Goal: Information Seeking & Learning: Learn about a topic

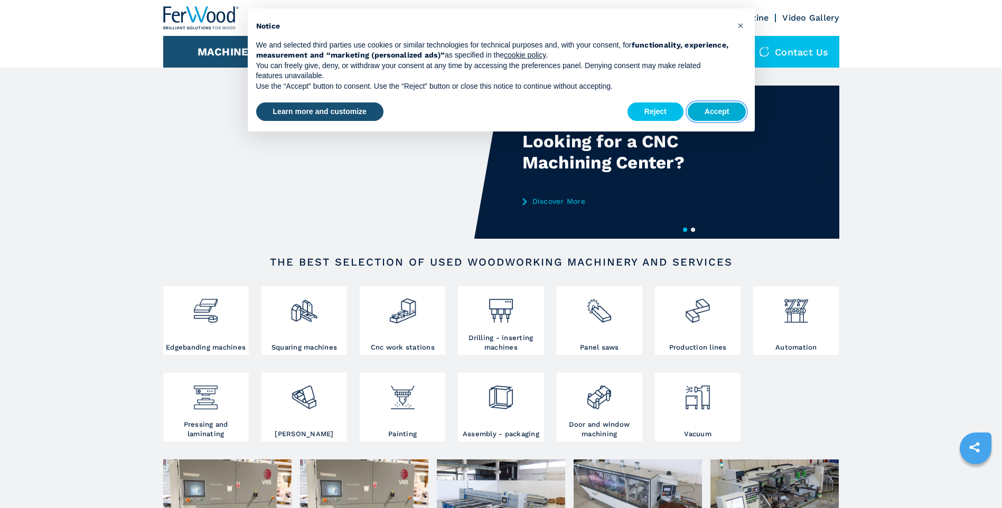
click at [702, 110] on button "Accept" at bounding box center [717, 111] width 59 height 19
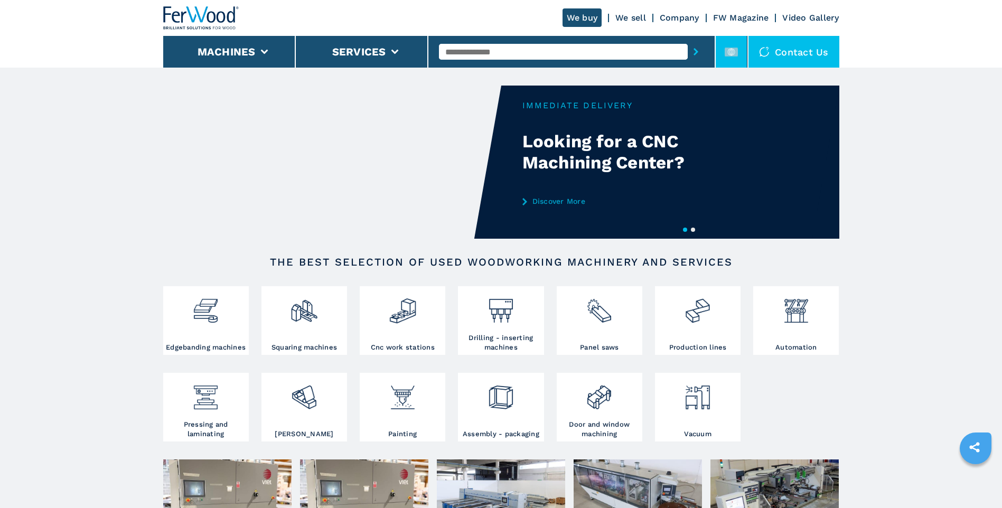
click at [738, 51] on rect at bounding box center [731, 52] width 13 height 9
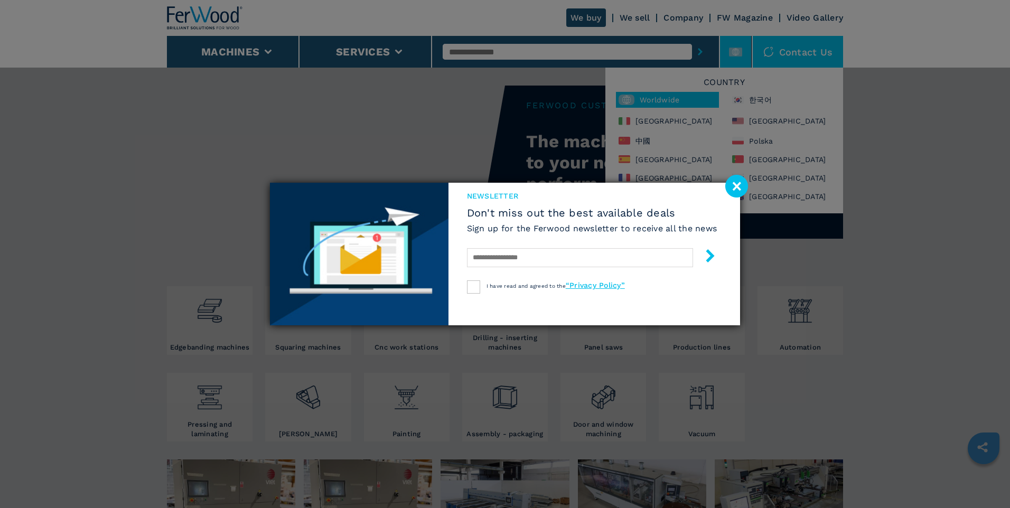
click at [33, 209] on div "newsletter Don't miss out the best available deals Sign up for the Ferwood news…" at bounding box center [505, 254] width 1010 height 508
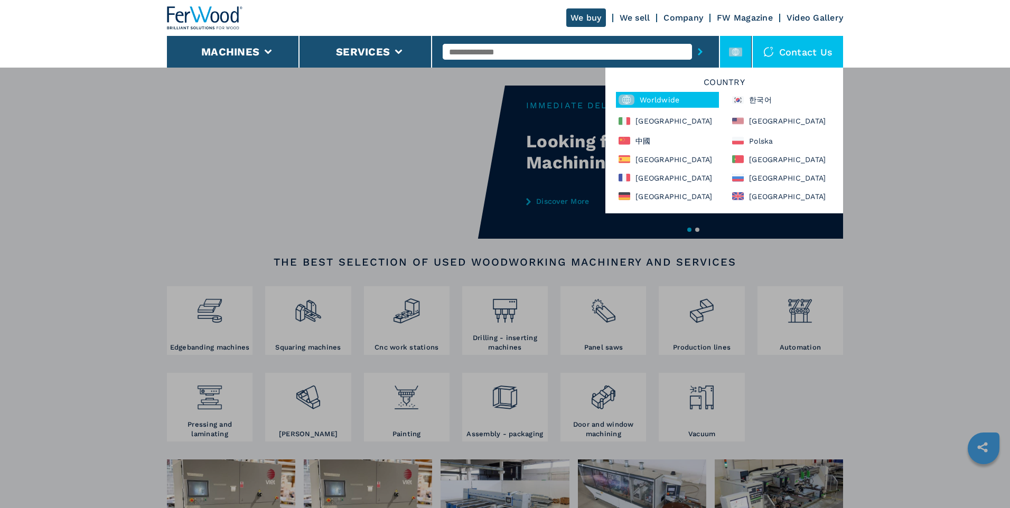
click at [673, 100] on div "Worldwide" at bounding box center [667, 100] width 103 height 16
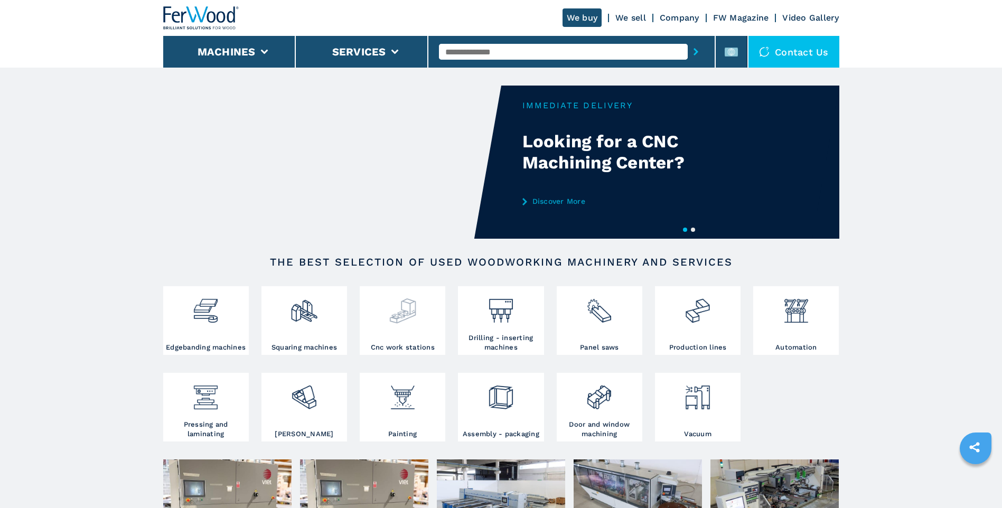
click at [404, 307] on img at bounding box center [403, 307] width 28 height 36
click at [726, 47] on icon at bounding box center [731, 51] width 13 height 13
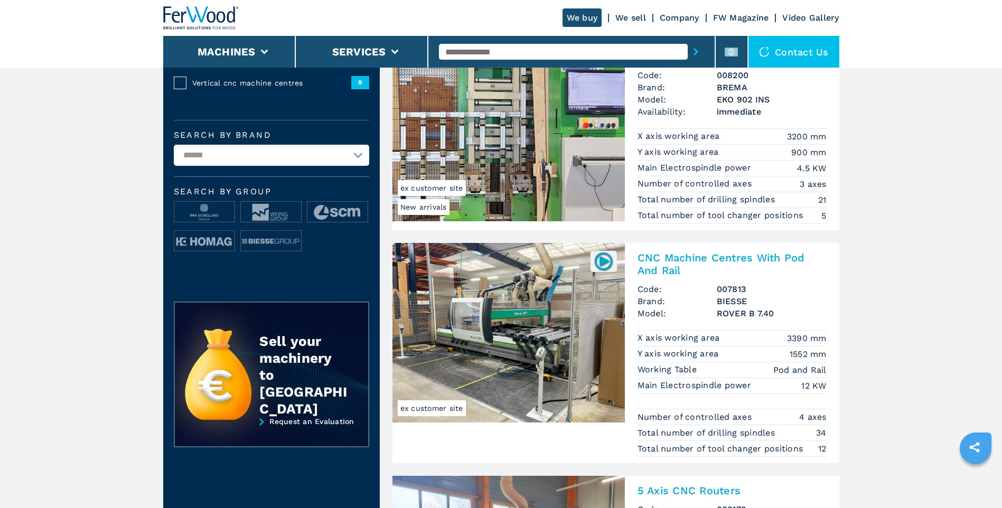
scroll to position [317, 0]
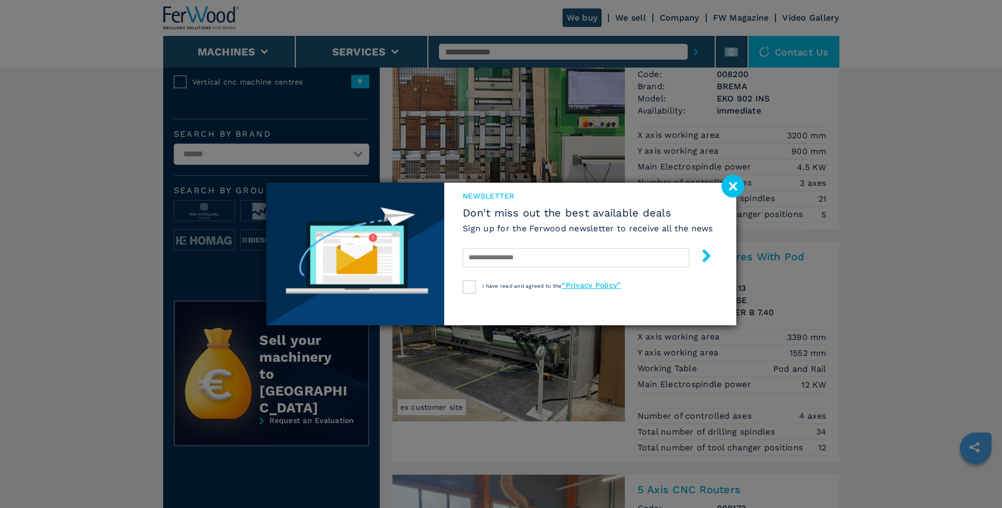
click at [732, 184] on image at bounding box center [732, 186] width 23 height 23
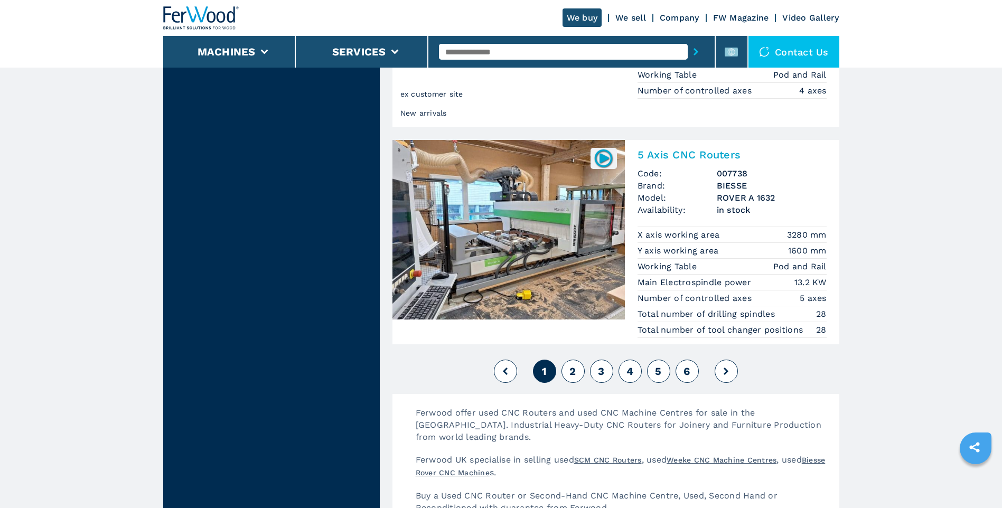
scroll to position [2588, 0]
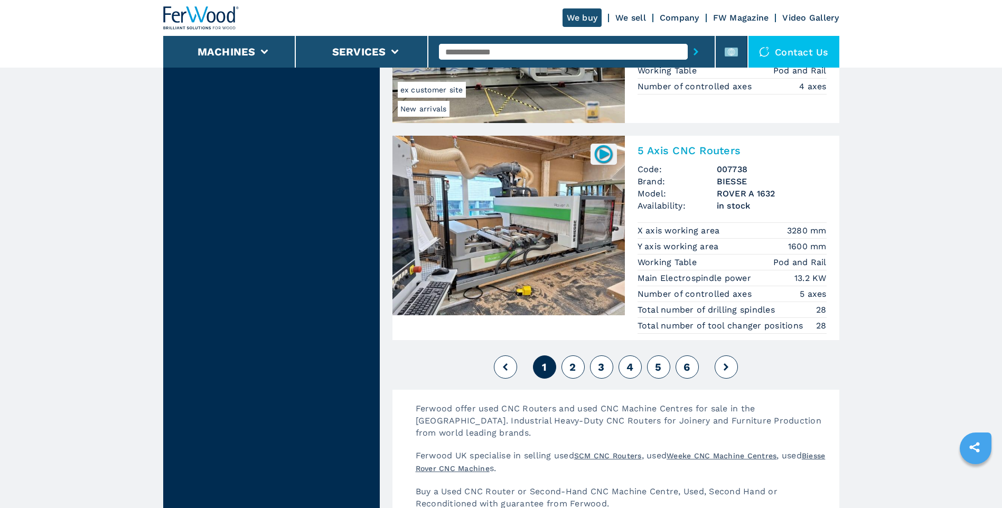
click at [569, 365] on span "2" at bounding box center [572, 367] width 6 height 13
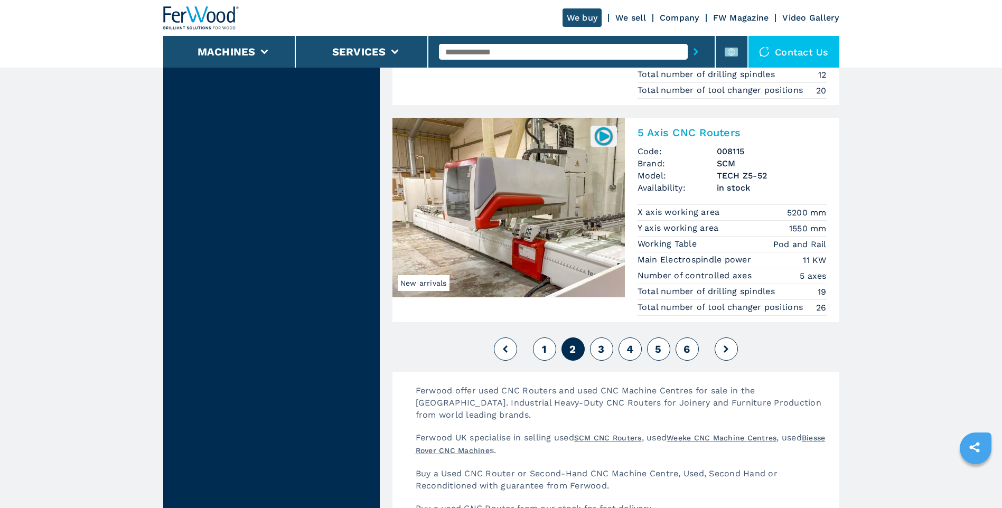
scroll to position [2640, 0]
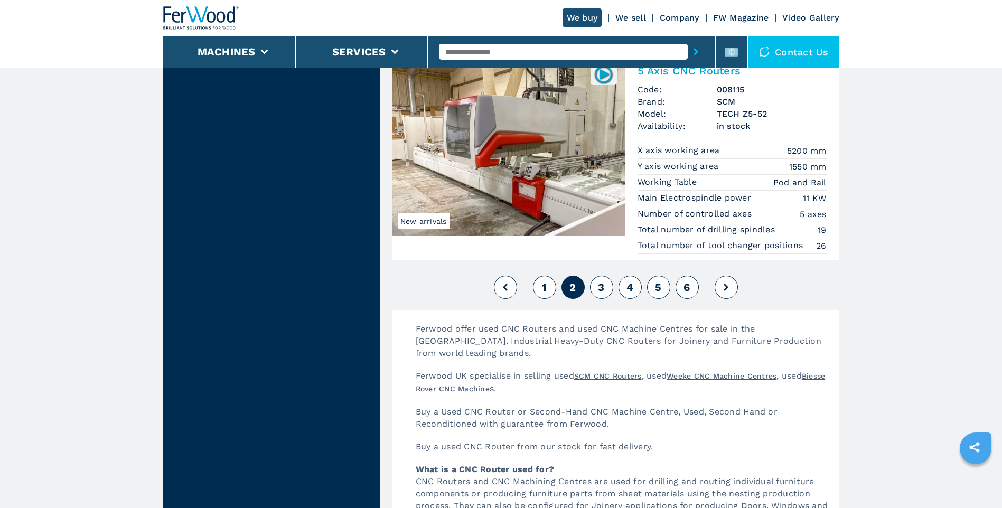
click at [598, 291] on span "3" at bounding box center [601, 287] width 6 height 13
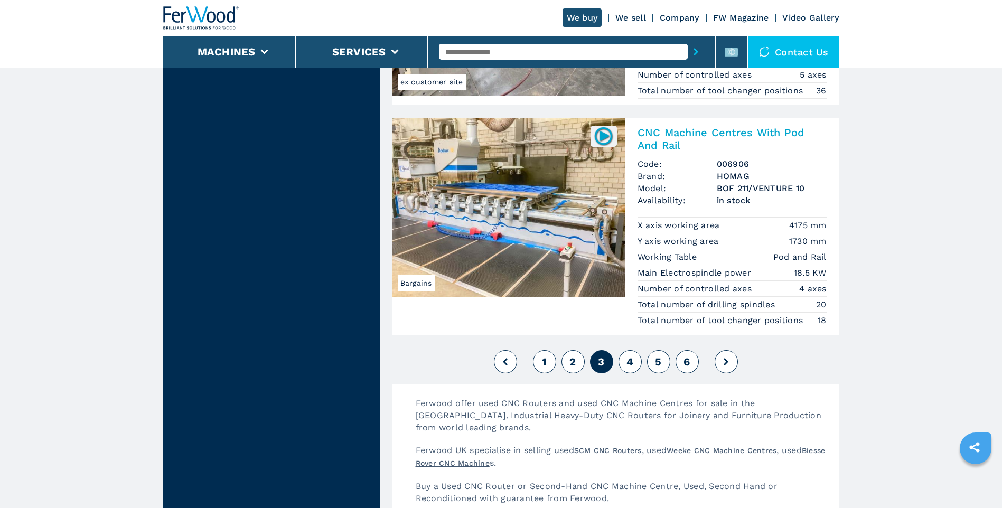
scroll to position [2588, 0]
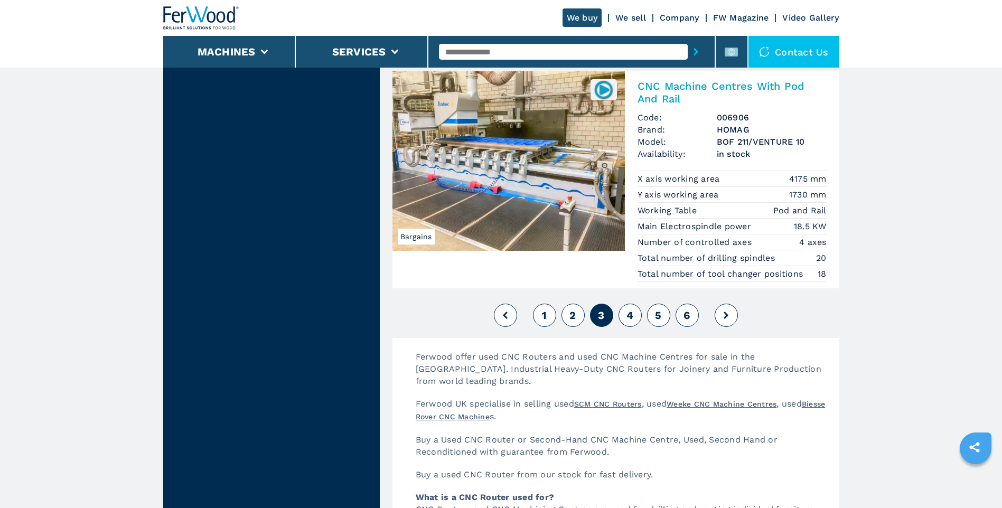
click at [624, 316] on button "4" at bounding box center [629, 315] width 23 height 23
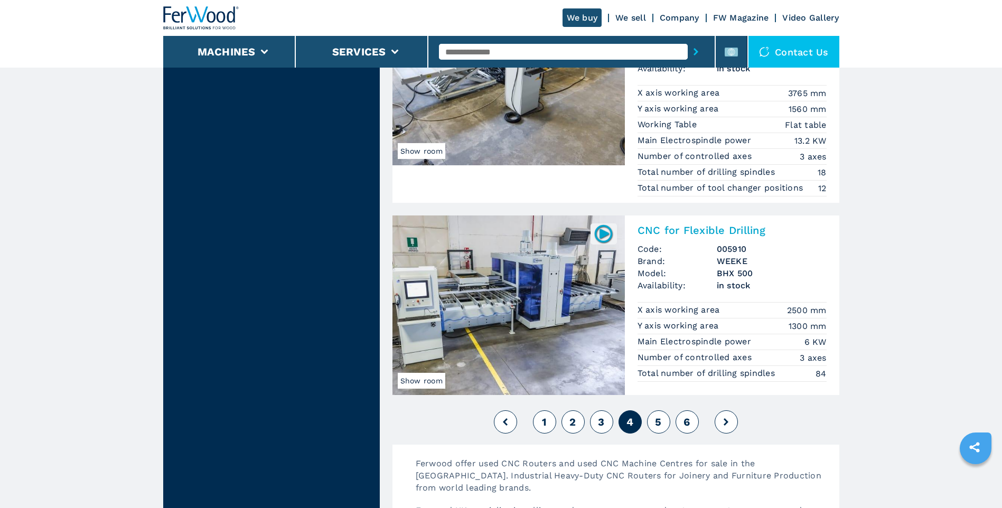
scroll to position [2482, 0]
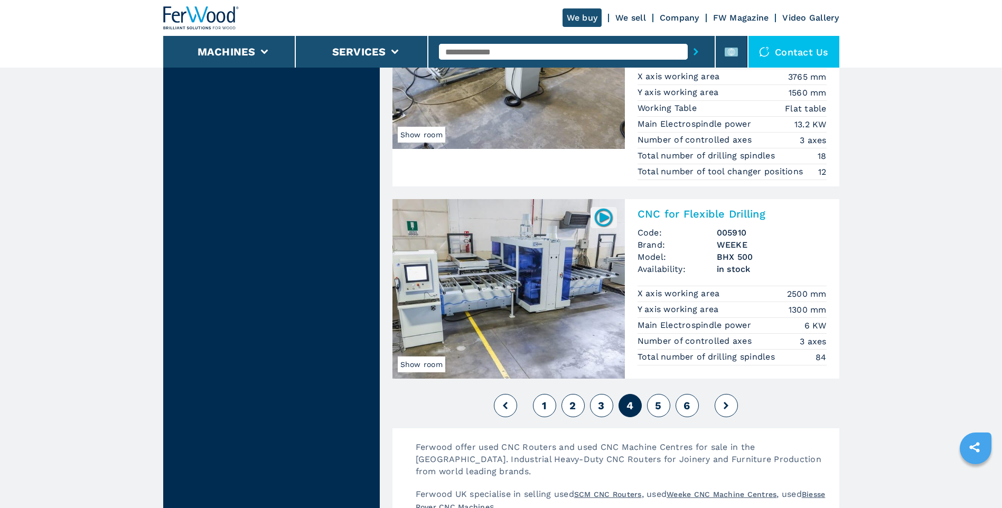
click at [656, 404] on span "5" at bounding box center [658, 405] width 6 height 13
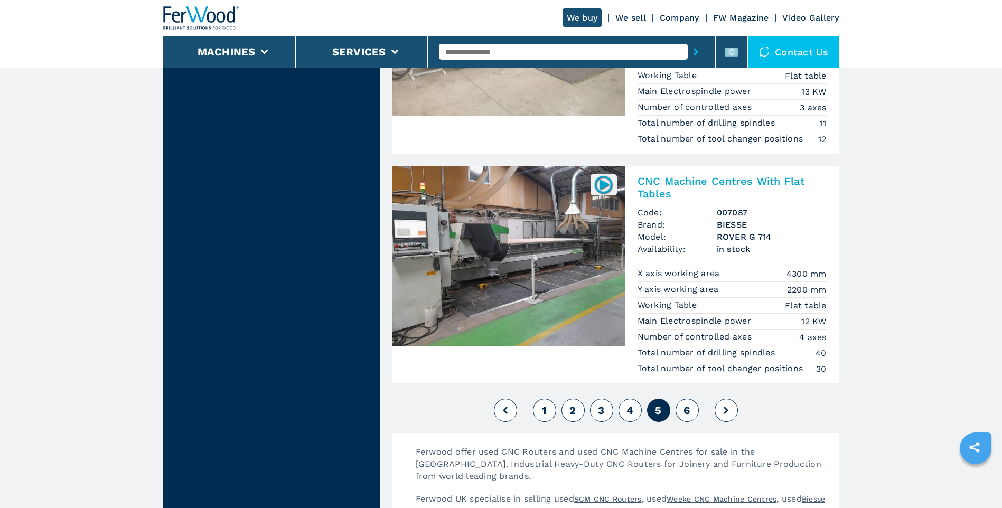
scroll to position [2482, 0]
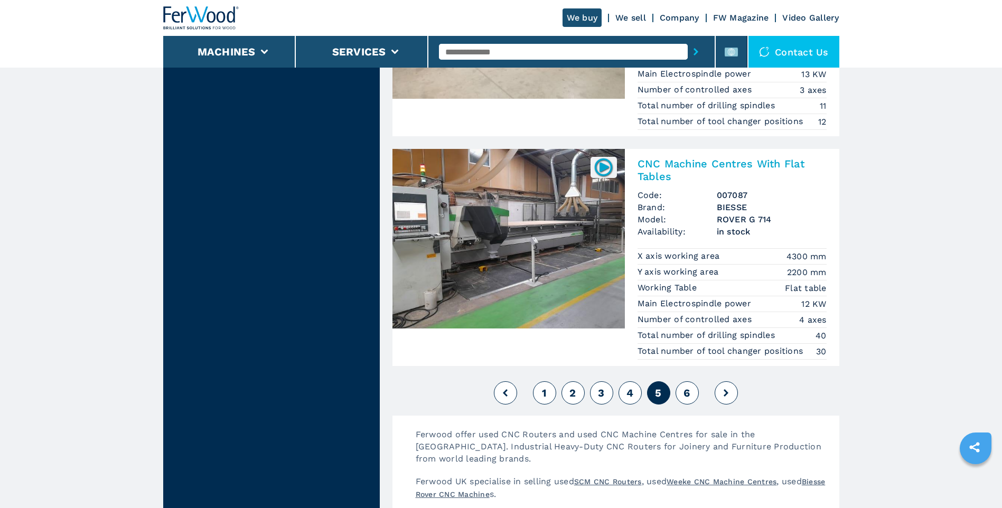
click at [683, 392] on span "6" at bounding box center [686, 393] width 6 height 13
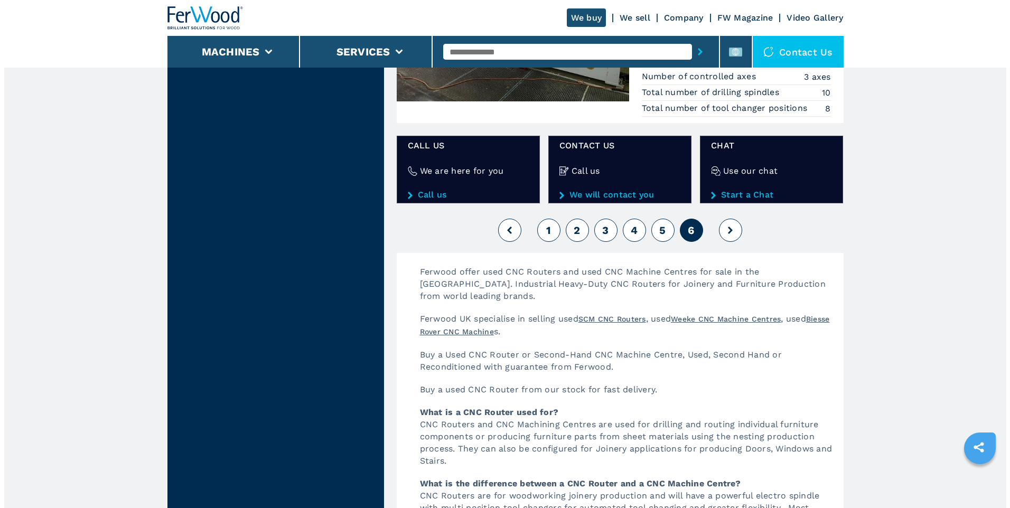
scroll to position [1320, 0]
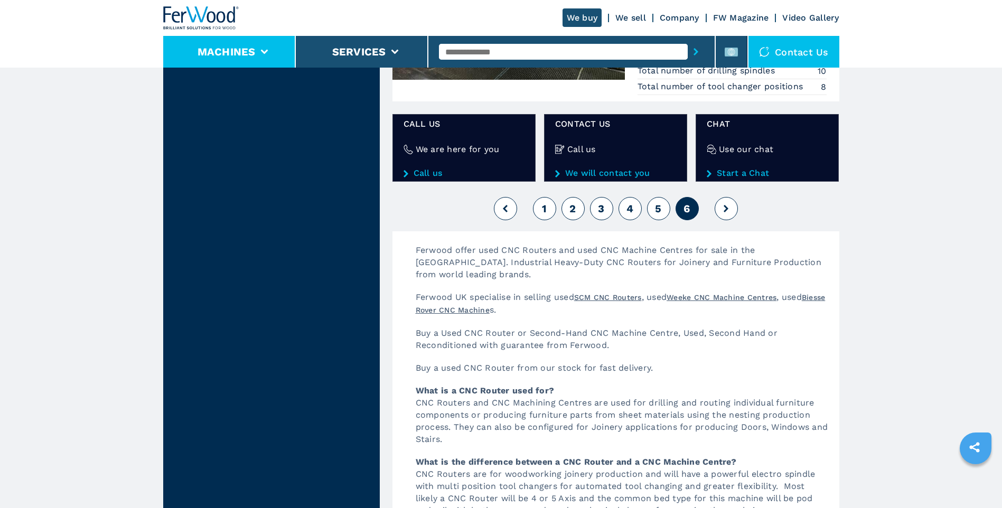
click at [246, 55] on button "Machines" at bounding box center [227, 51] width 58 height 13
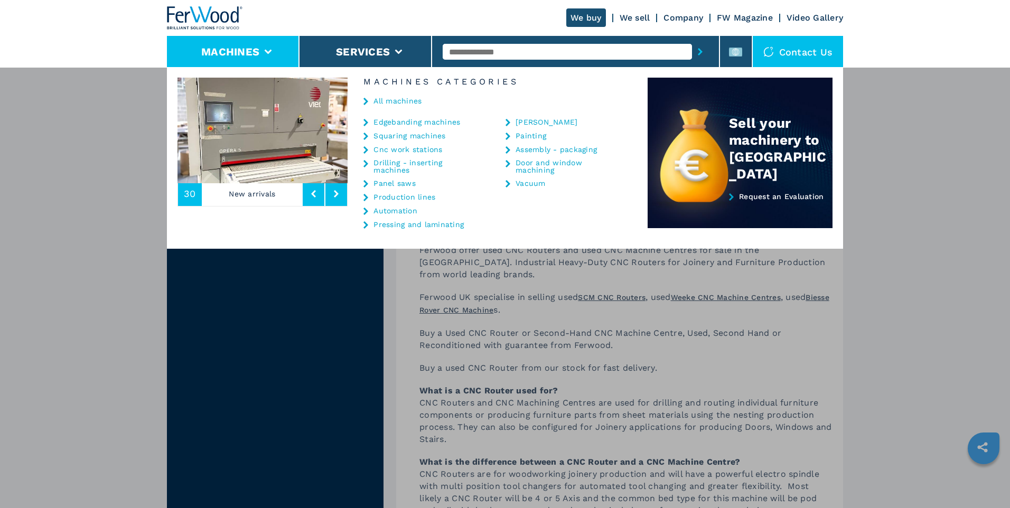
click at [521, 180] on link "Vacuum" at bounding box center [530, 183] width 30 height 7
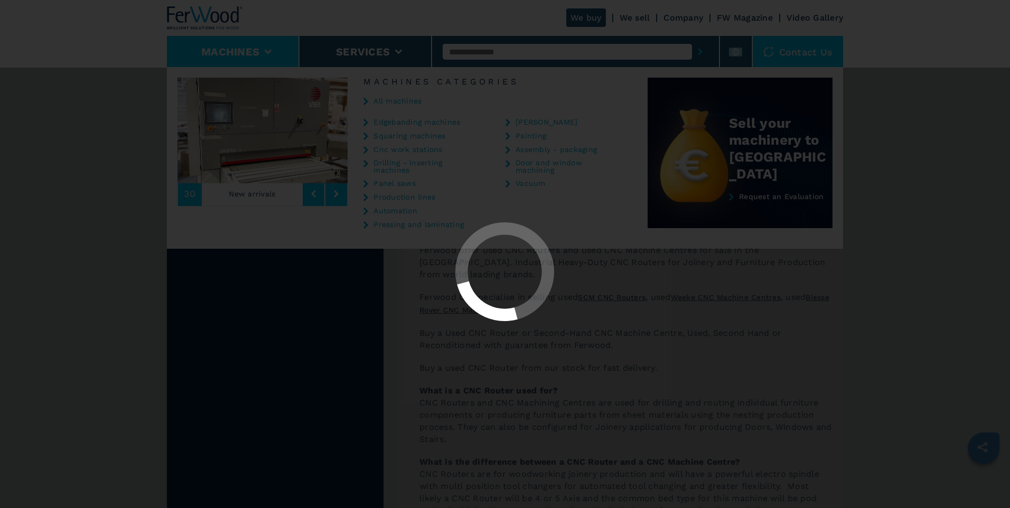
select select "******"
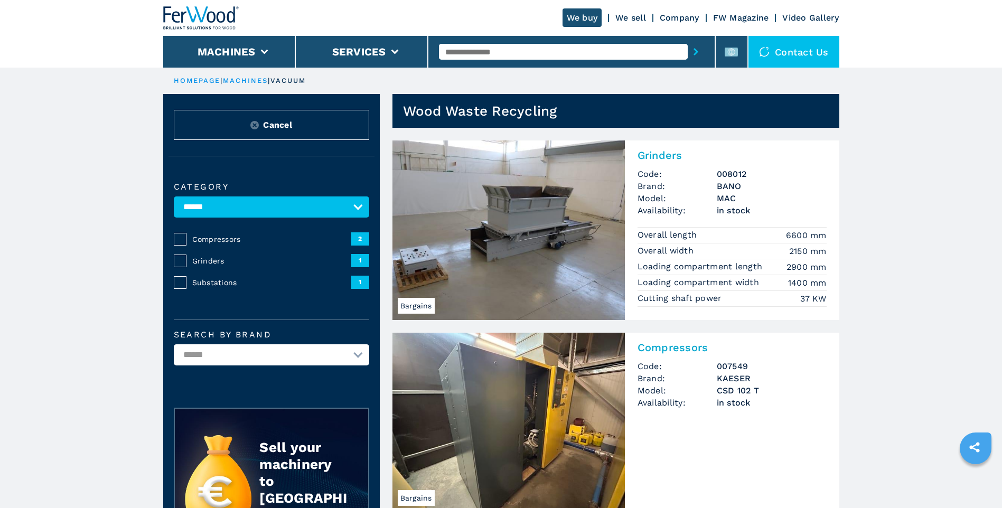
click at [195, 78] on link "HOMEPAGE" at bounding box center [197, 81] width 47 height 8
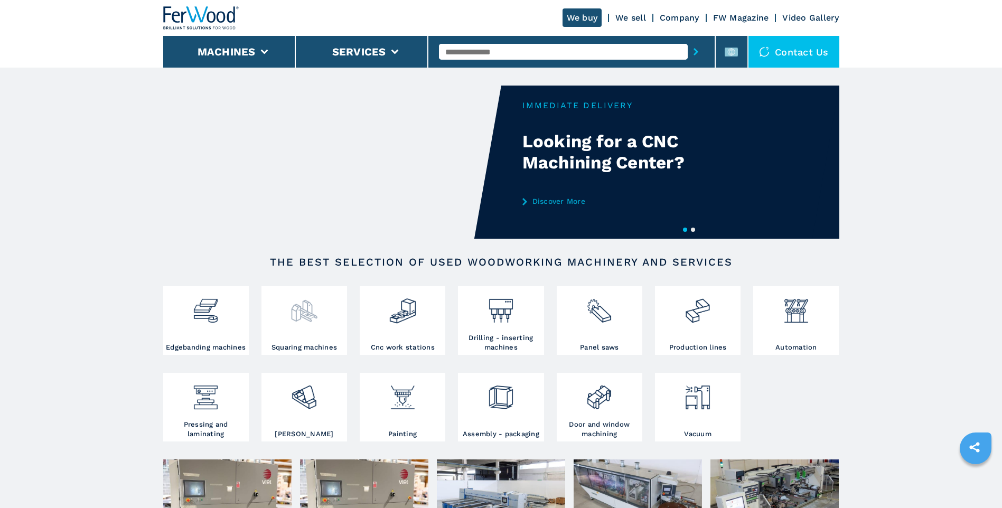
click at [299, 313] on img at bounding box center [304, 307] width 28 height 36
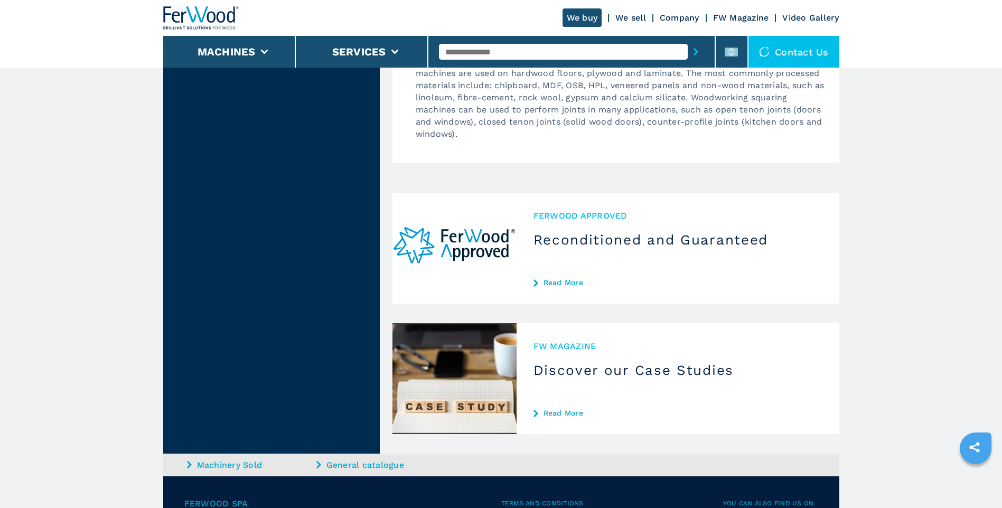
scroll to position [1373, 0]
